Goal: Information Seeking & Learning: Learn about a topic

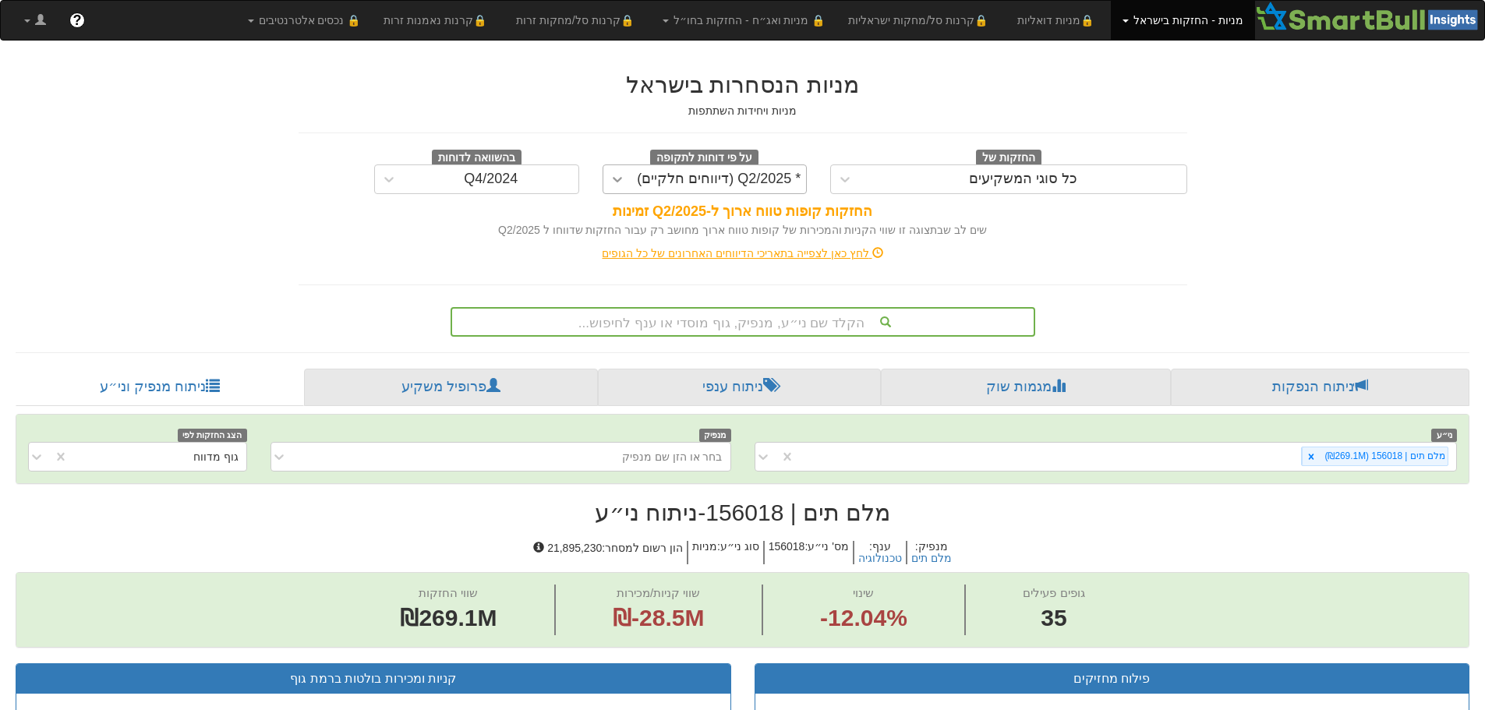
click at [627, 182] on div at bounding box center [617, 179] width 28 height 28
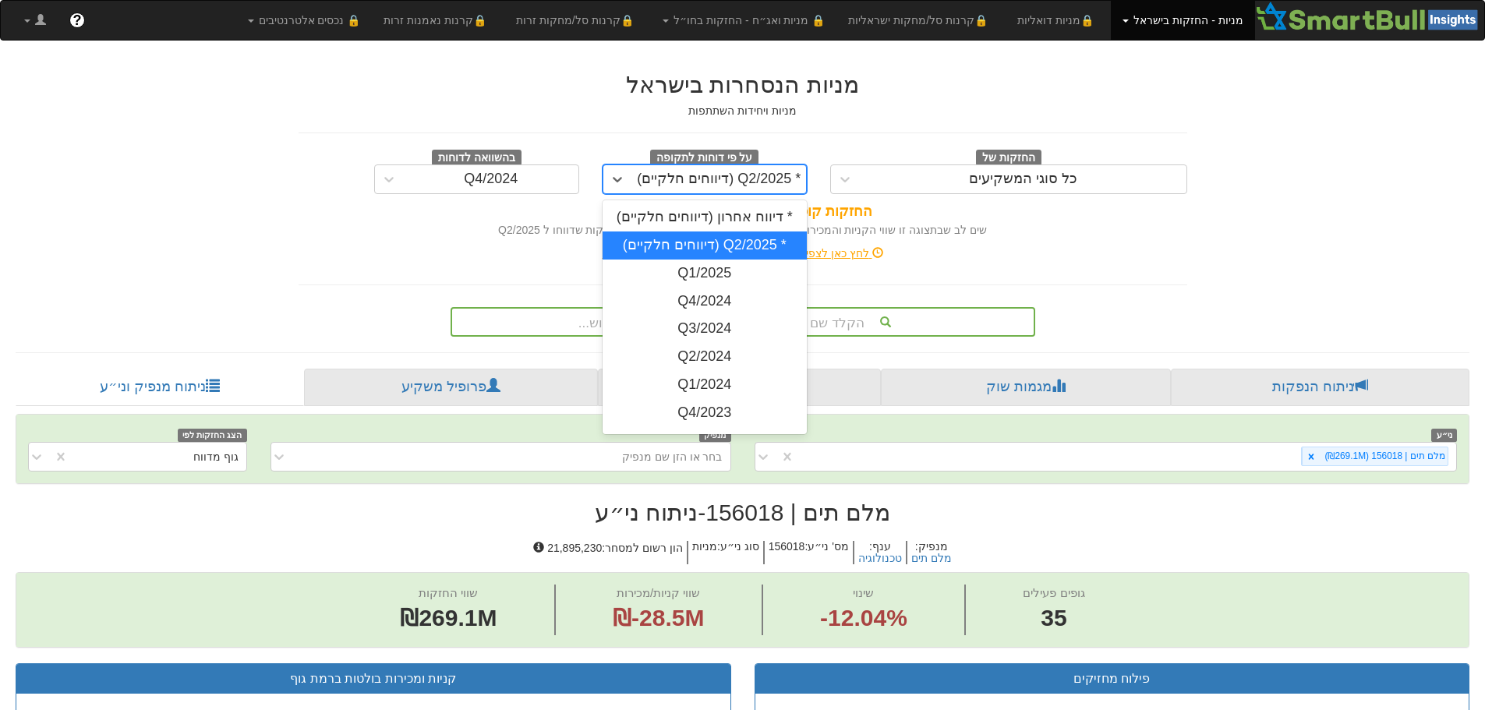
click at [713, 242] on div "* Q2/2025 (דיווחים חלקיים)" at bounding box center [705, 245] width 205 height 28
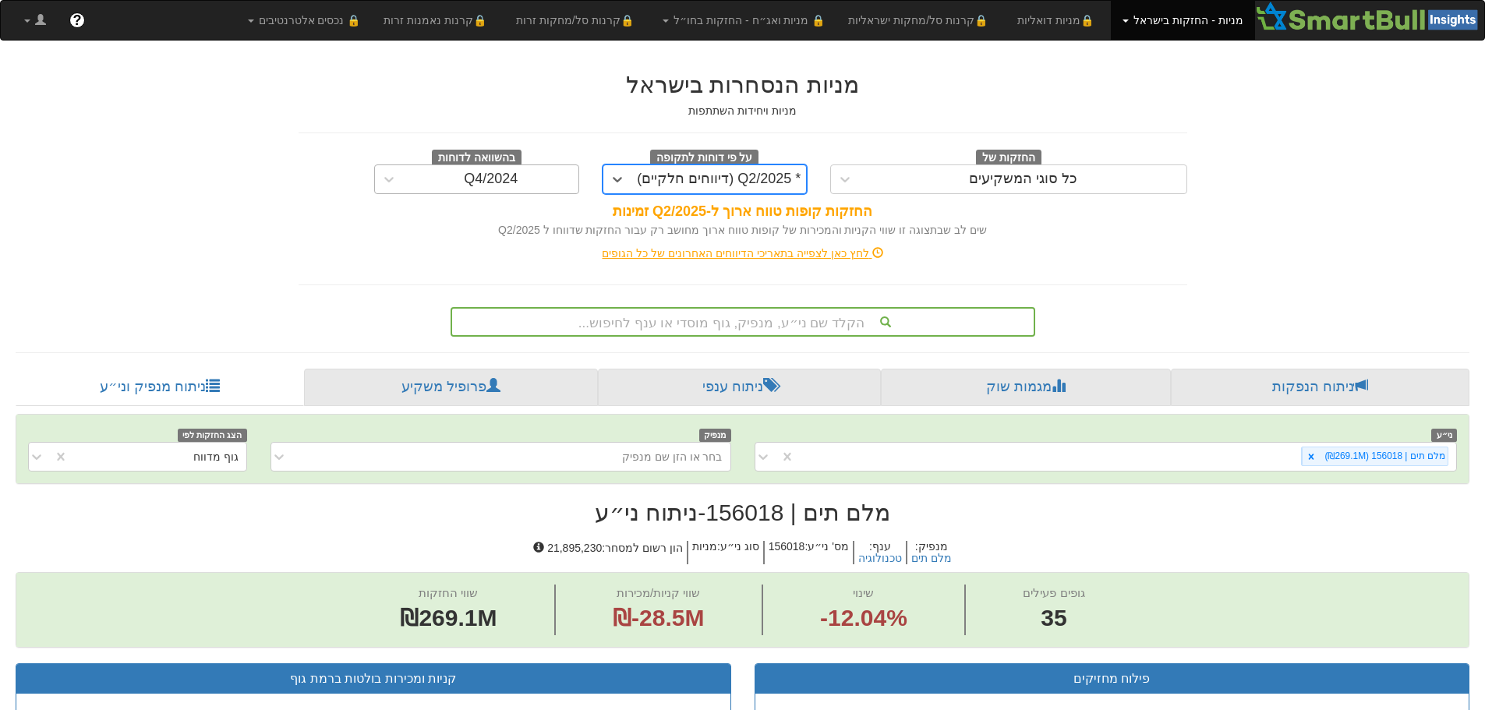
click at [478, 171] on div "Q4/2024" at bounding box center [491, 179] width 175 height 25
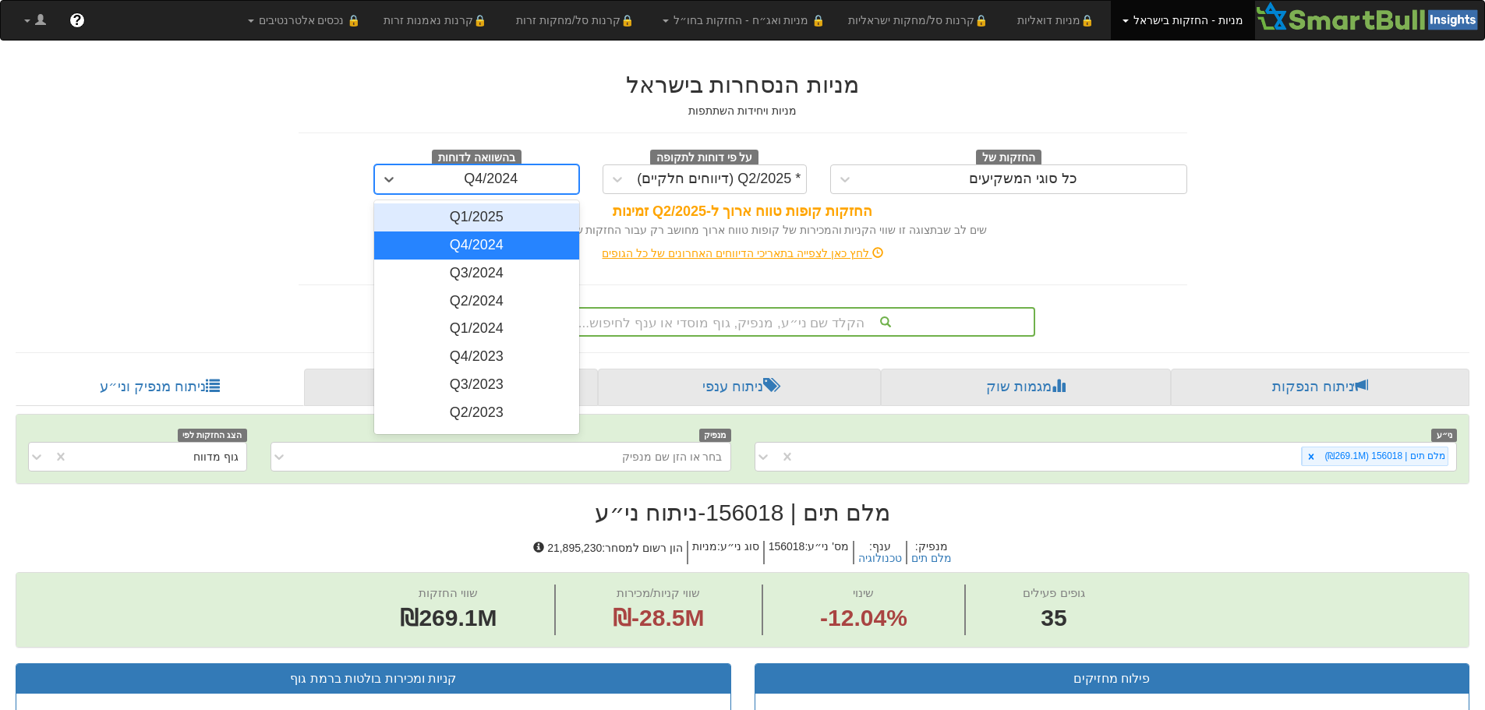
click at [479, 218] on div "Q1/2025" at bounding box center [476, 217] width 205 height 28
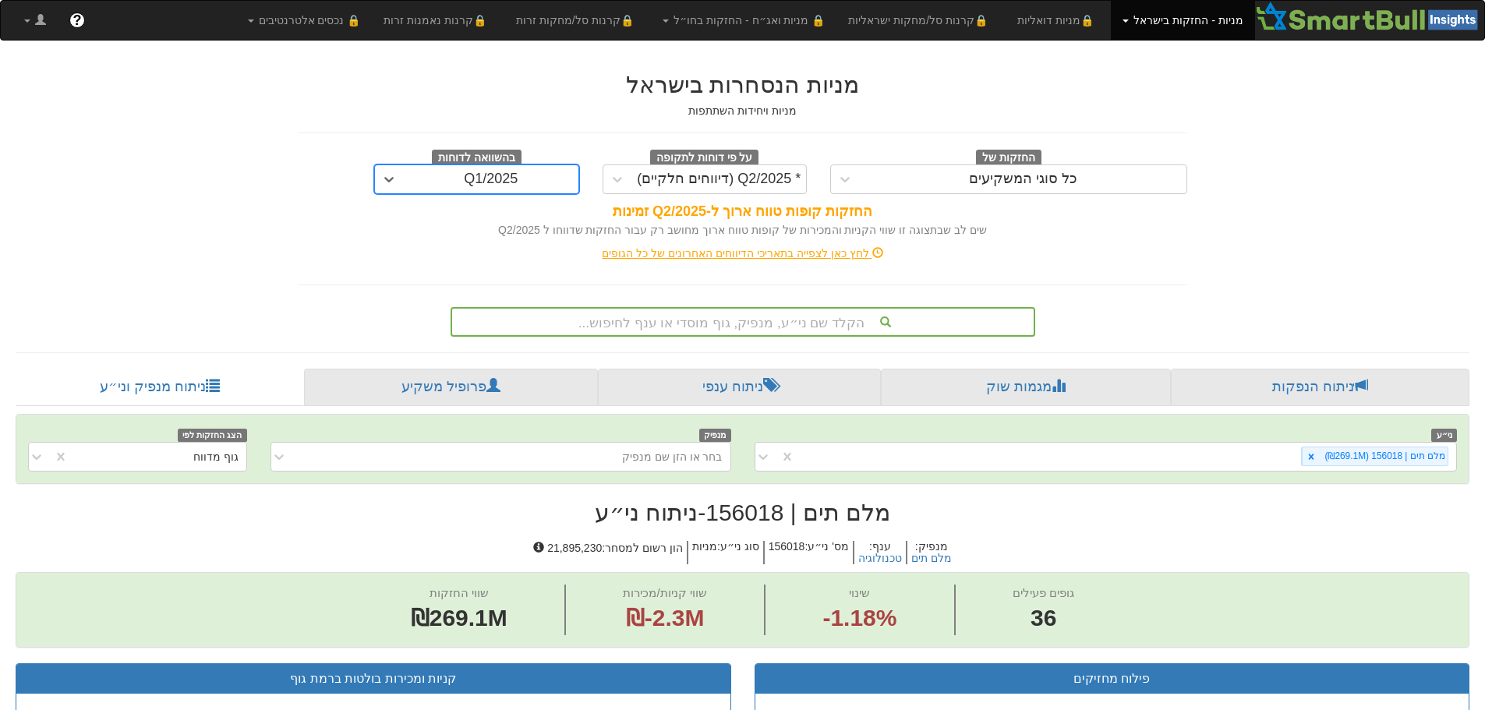
click at [733, 323] on div "הקלד שם ני״ע, מנפיק, גוף מוסדי או ענף לחיפוש..." at bounding box center [743, 322] width 585 height 30
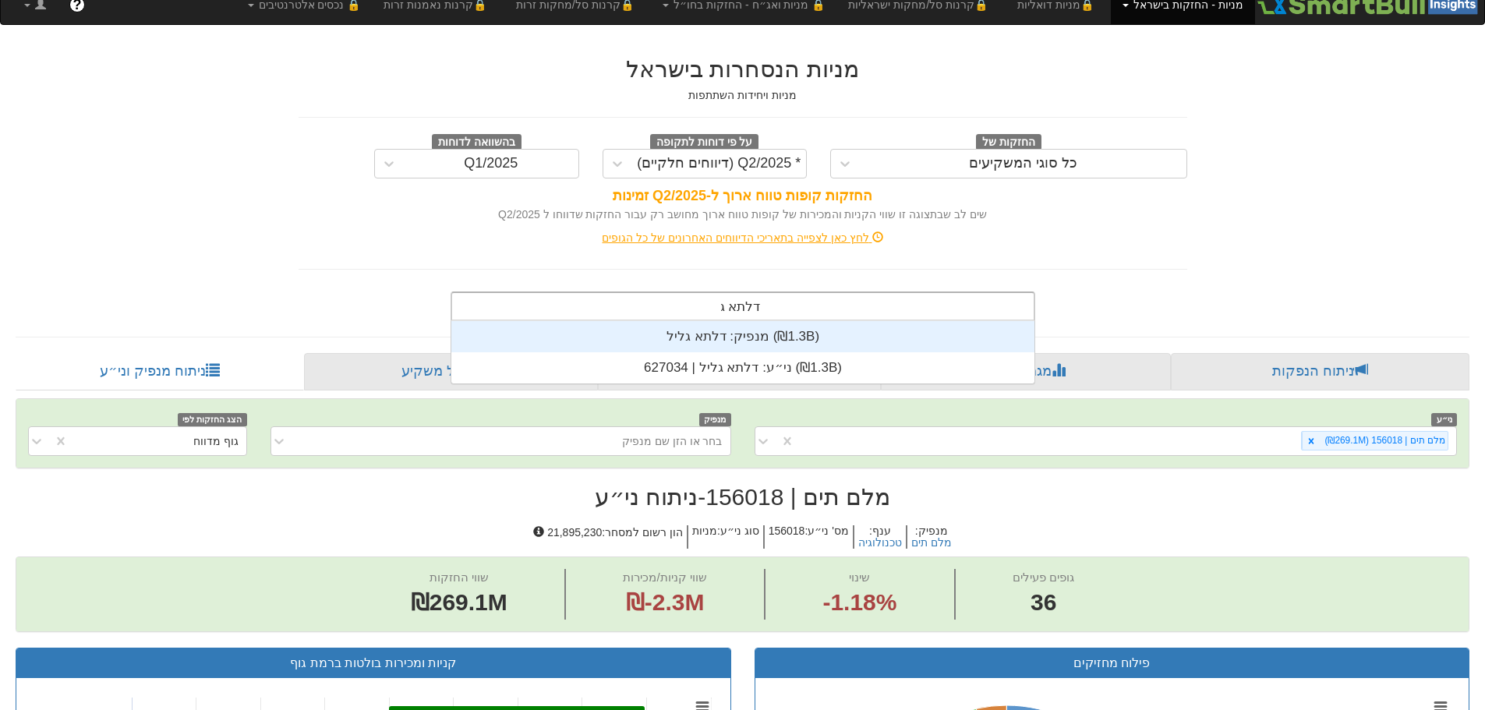
scroll to position [62, 0]
type input "דלתא גלי"
click at [733, 323] on div "מנפיק: ‏דלתא גליל ‎(₪1.3B)‎" at bounding box center [742, 336] width 583 height 31
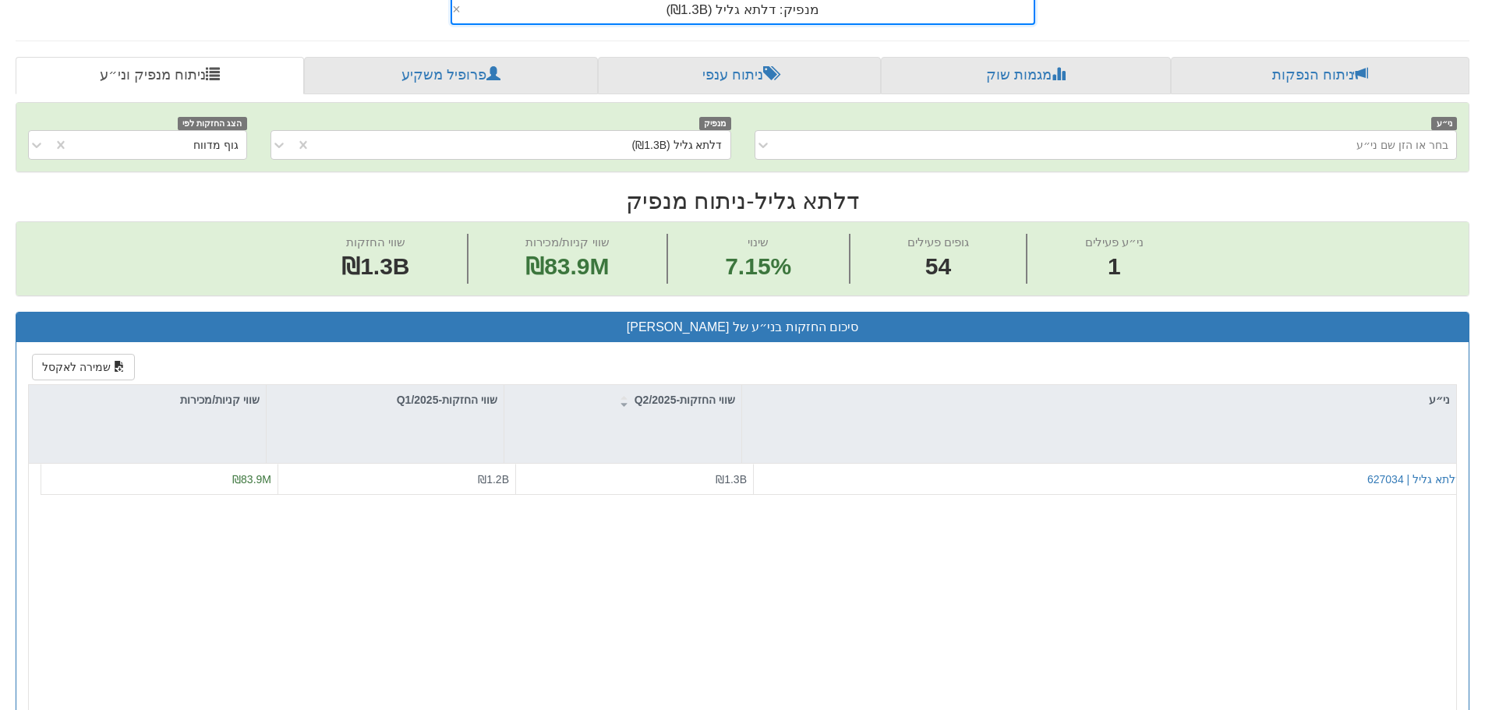
scroll to position [624, 0]
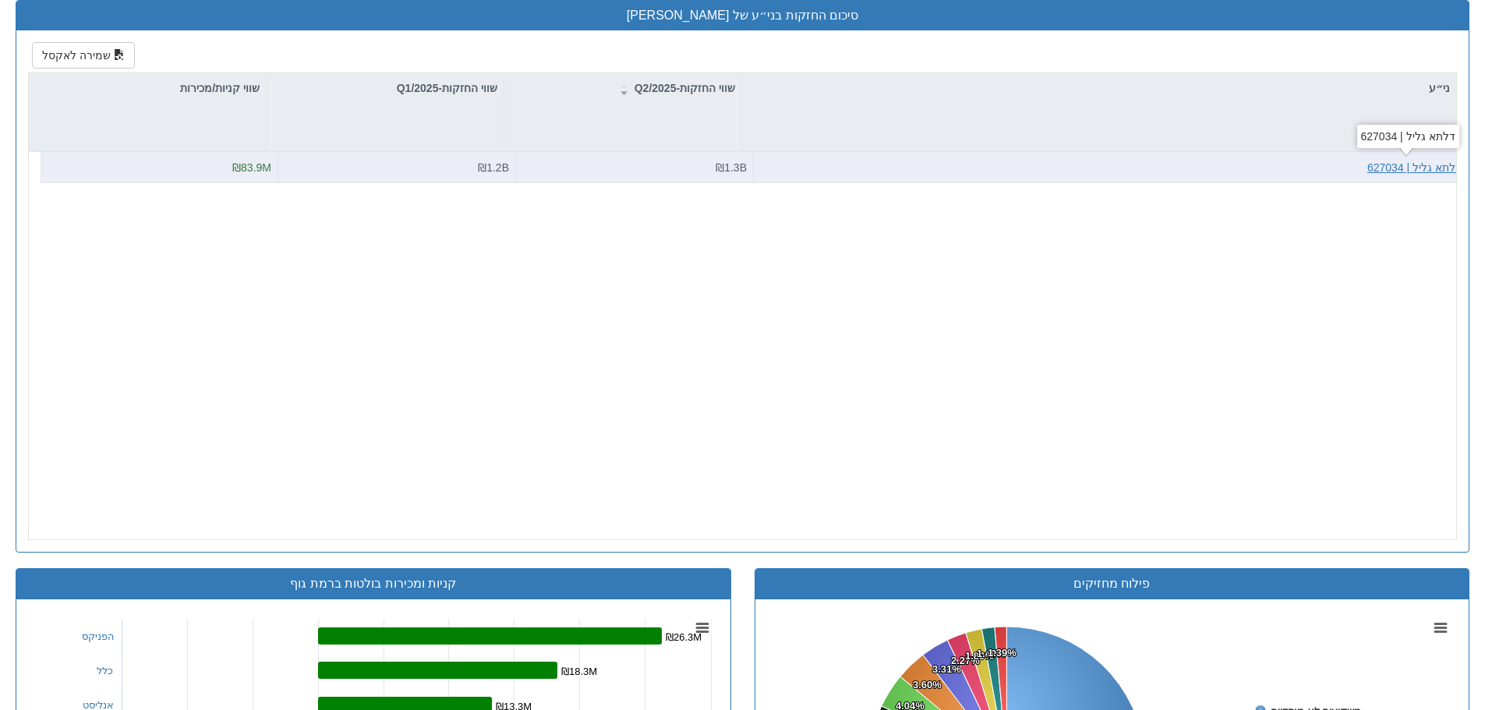
click at [1434, 168] on div "דלתא גליל | 627034" at bounding box center [1414, 168] width 94 height 16
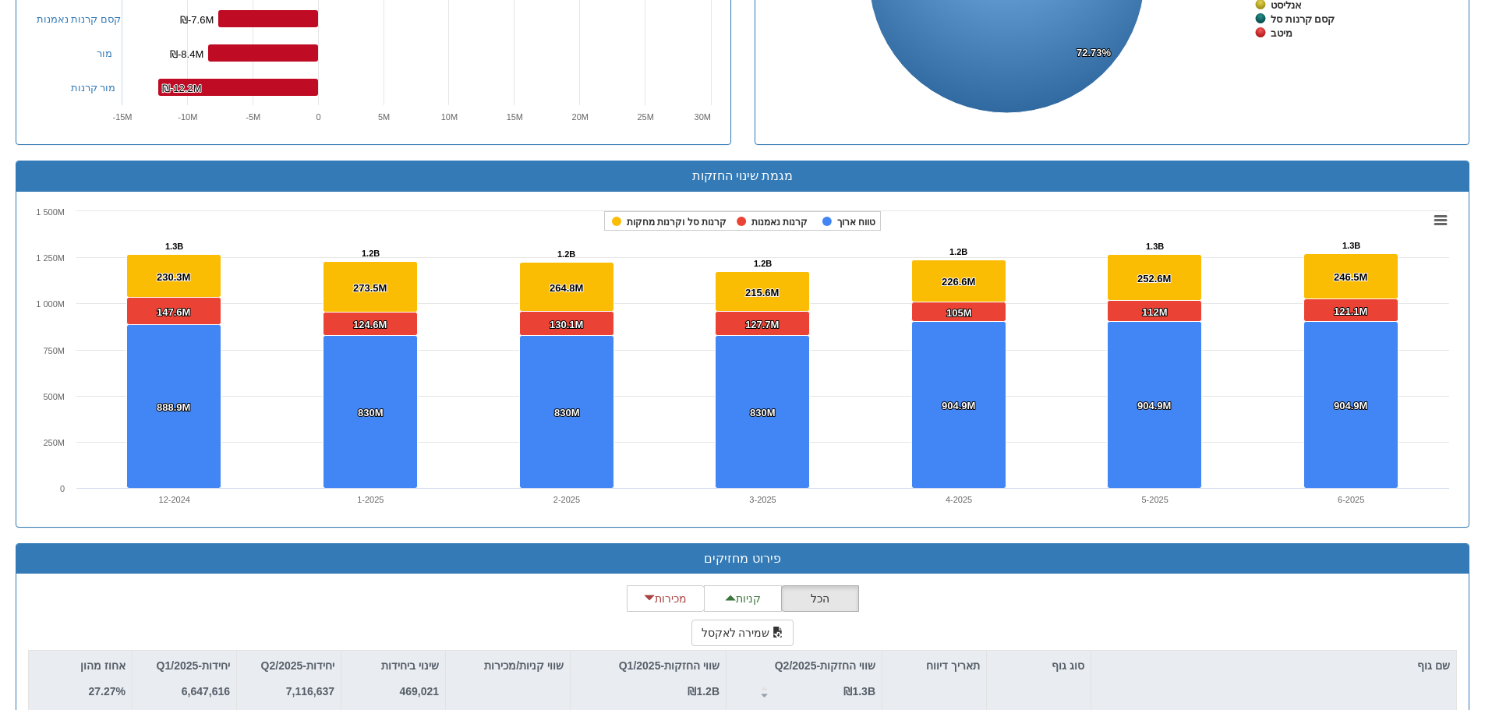
scroll to position [1168, 0]
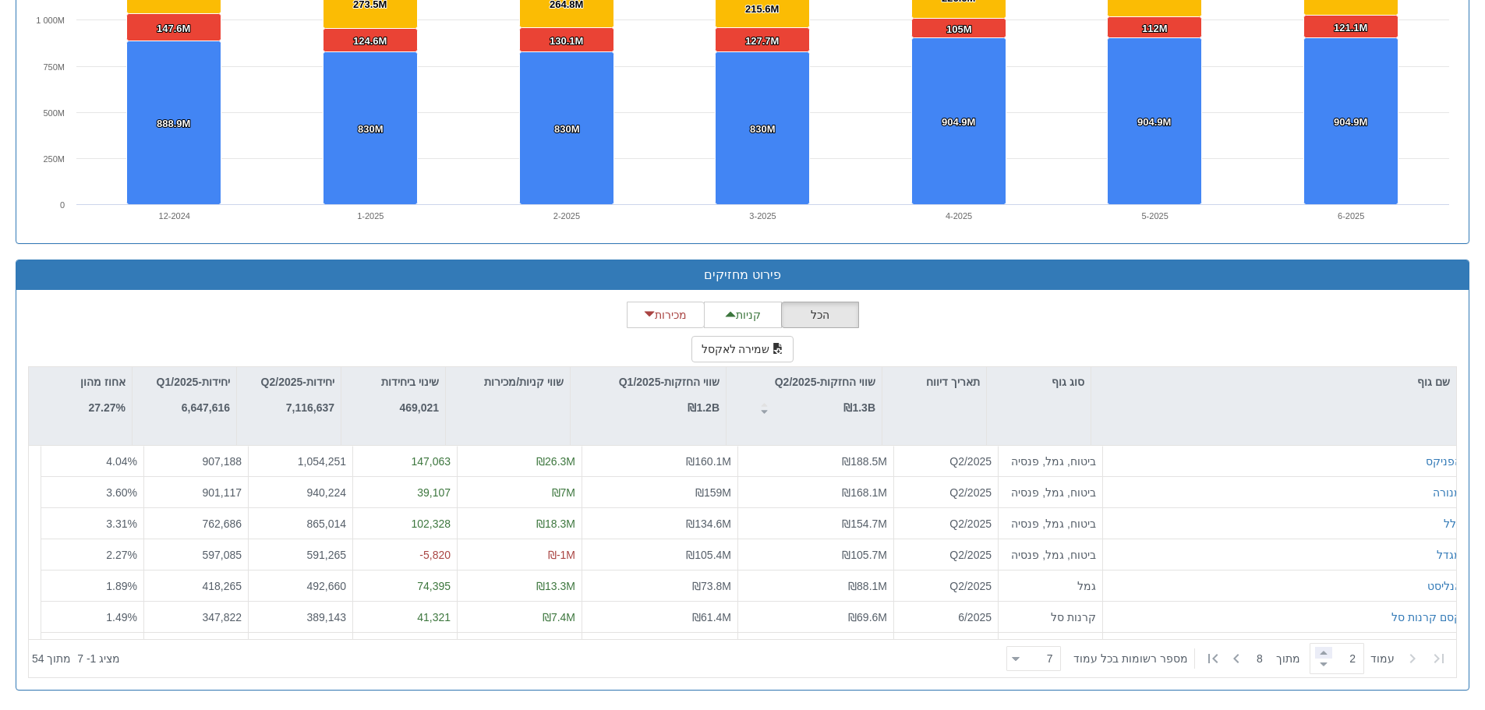
click at [1315, 654] on span at bounding box center [1323, 653] width 17 height 12
click at [1320, 652] on span at bounding box center [1323, 653] width 17 height 12
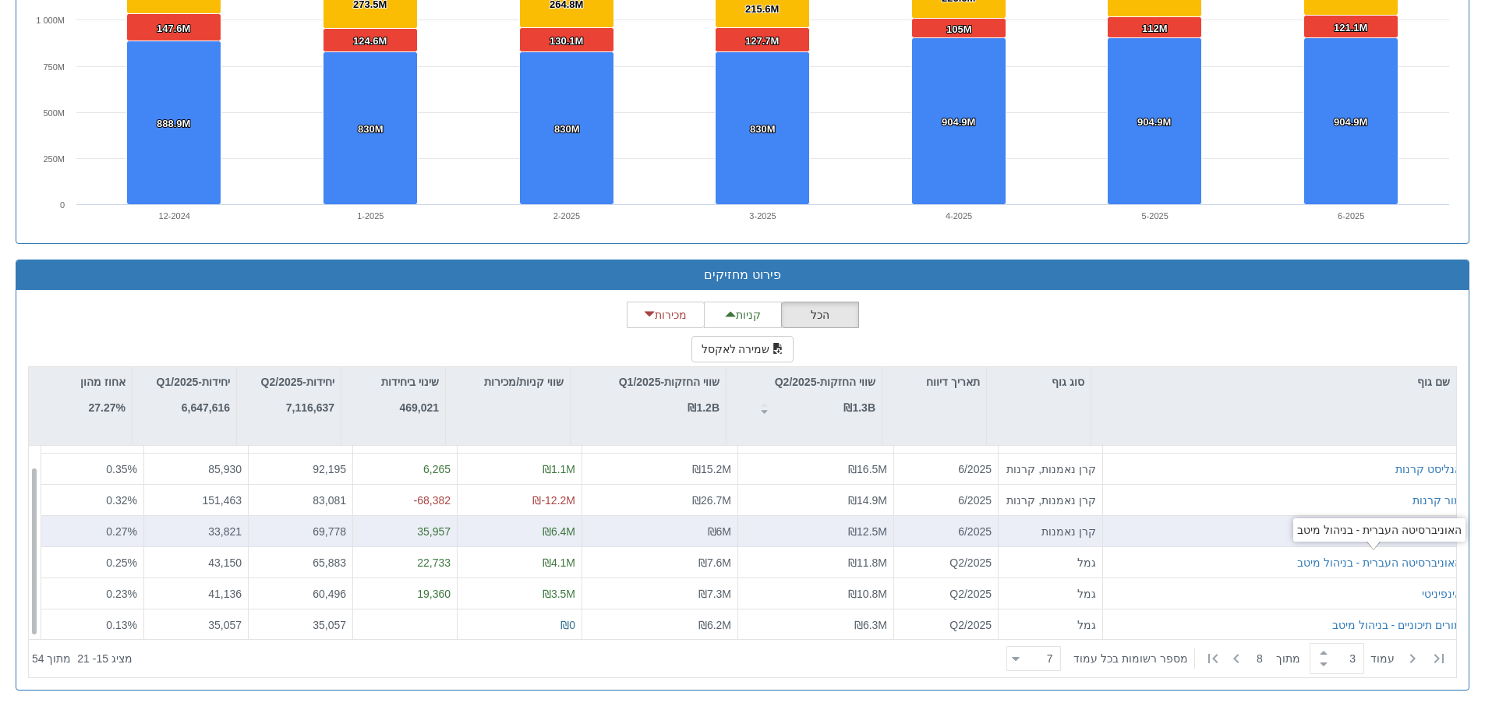
scroll to position [0, 0]
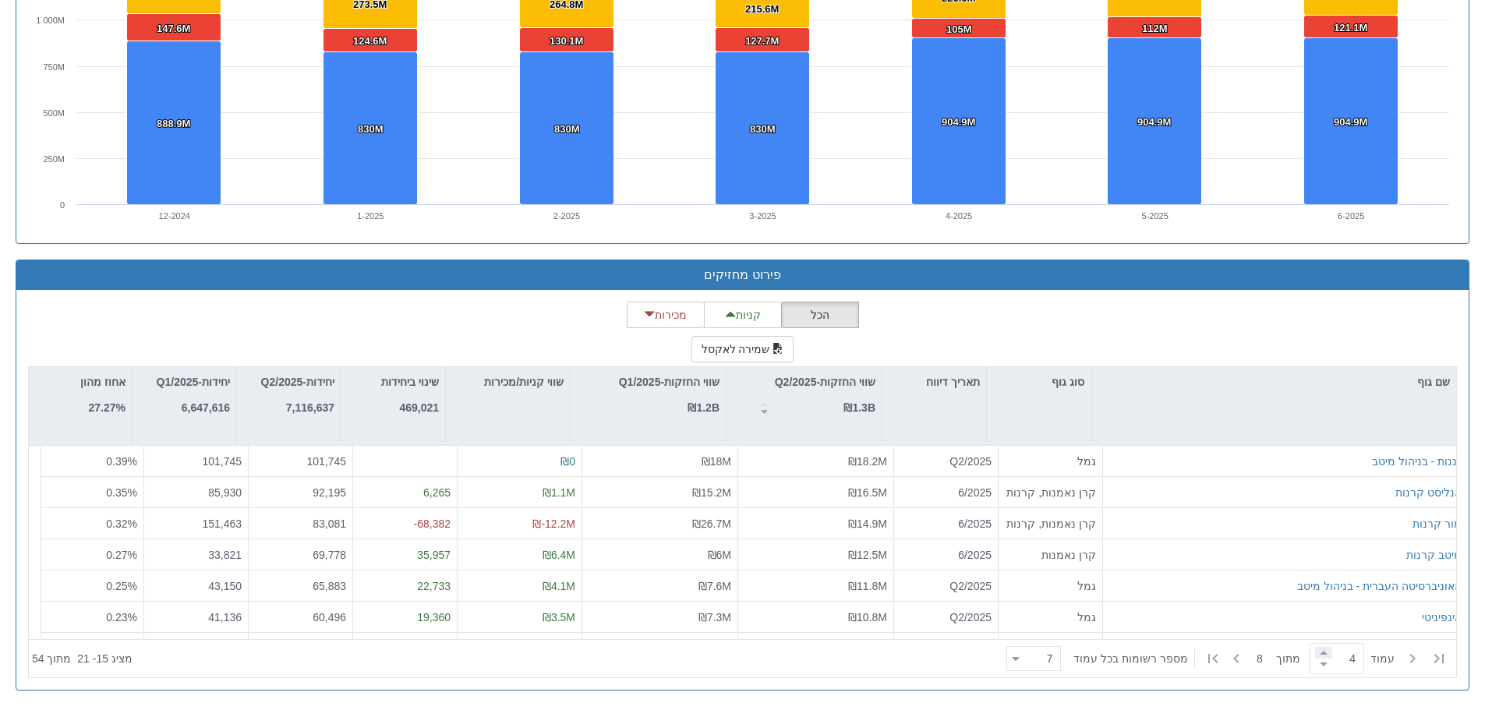
click at [1316, 652] on span at bounding box center [1323, 653] width 17 height 12
type input "4"
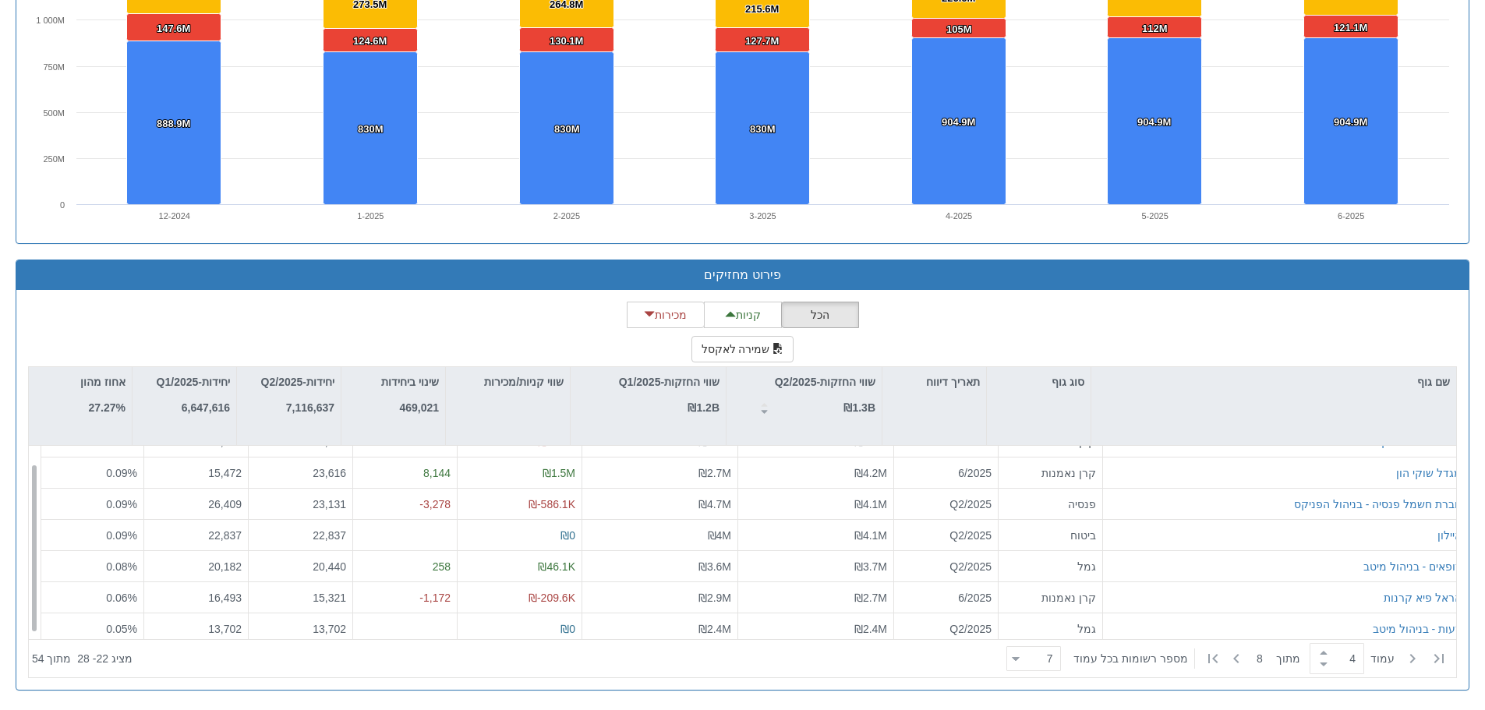
scroll to position [25, 0]
